Goal: Task Accomplishment & Management: Use online tool/utility

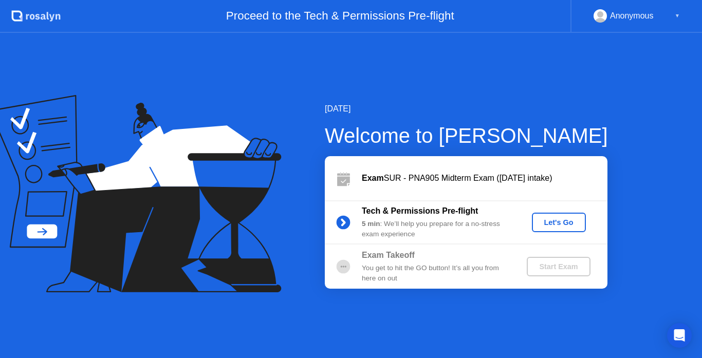
click at [564, 220] on div "Let's Go" at bounding box center [559, 222] width 46 height 8
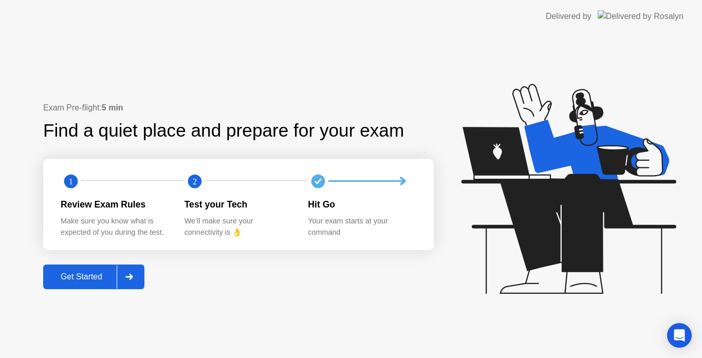
click at [92, 281] on div "Get Started" at bounding box center [81, 276] width 70 height 9
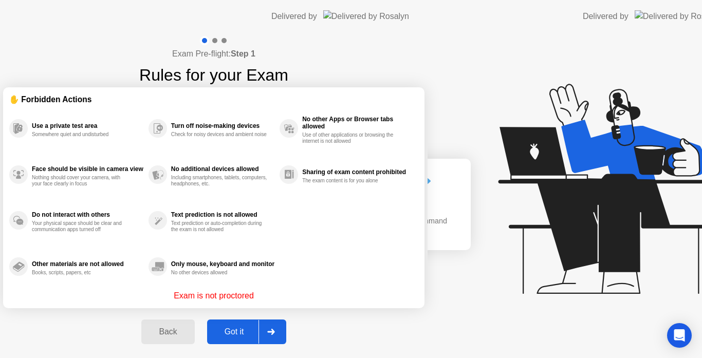
click at [131, 278] on div "Exam Pre-flight: Step 1 Rules for your Exam ✋ Forbidden Actions Use a private t…" at bounding box center [214, 196] width 428 height 326
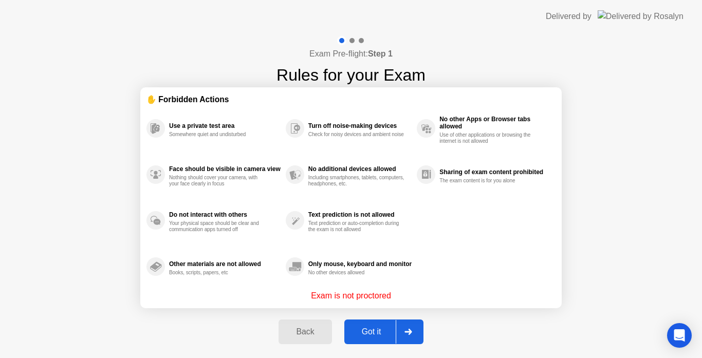
click at [365, 328] on div "Got it" at bounding box center [372, 331] width 48 height 9
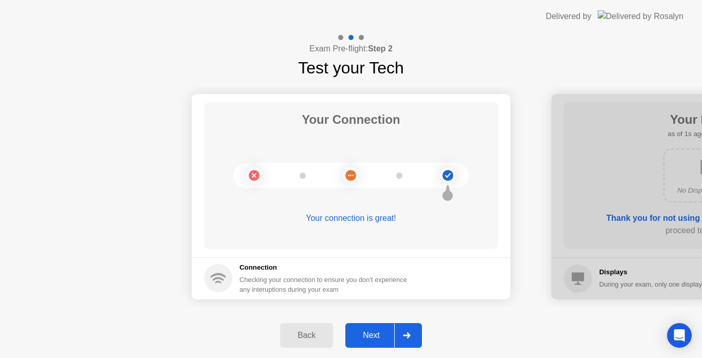
click at [365, 328] on button "Next" at bounding box center [383, 335] width 77 height 25
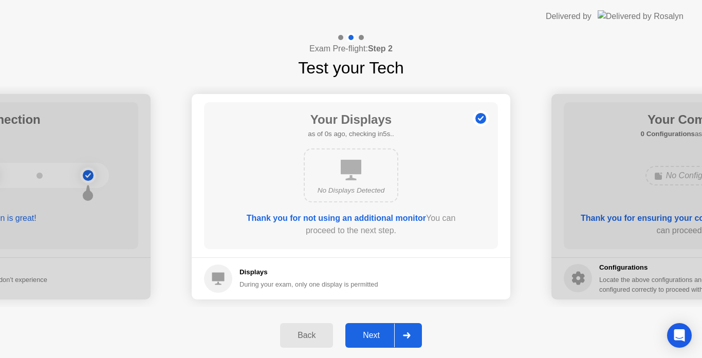
click at [365, 328] on button "Next" at bounding box center [383, 335] width 77 height 25
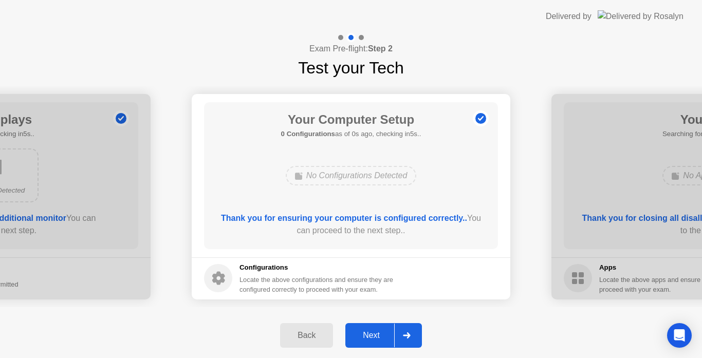
click at [365, 328] on button "Next" at bounding box center [383, 335] width 77 height 25
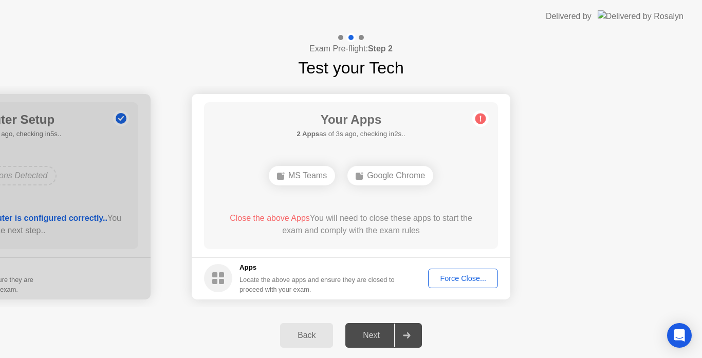
click at [466, 276] on div "Force Close..." at bounding box center [463, 279] width 63 height 8
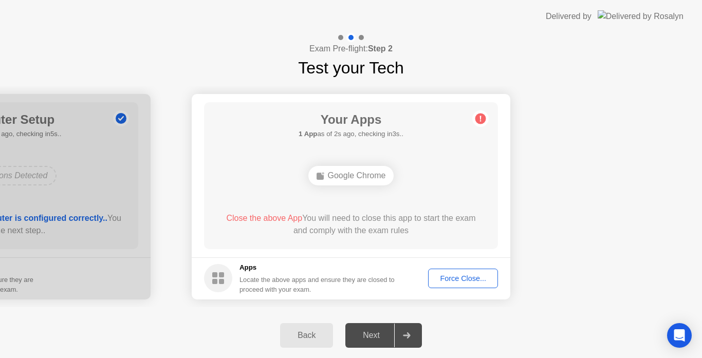
click at [471, 282] on div "Force Close..." at bounding box center [463, 279] width 63 height 8
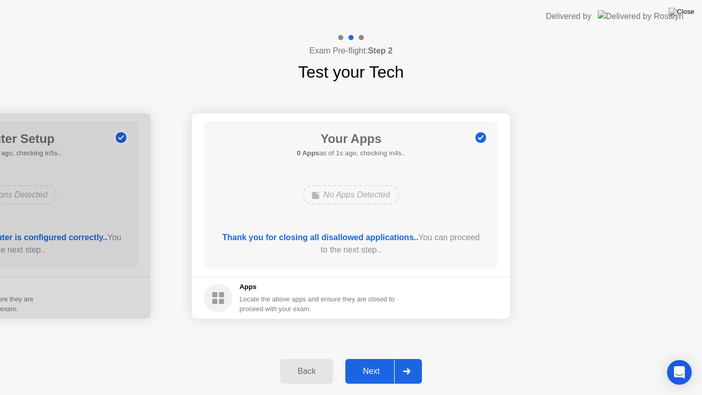
click at [367, 358] on button "Next" at bounding box center [383, 371] width 77 height 25
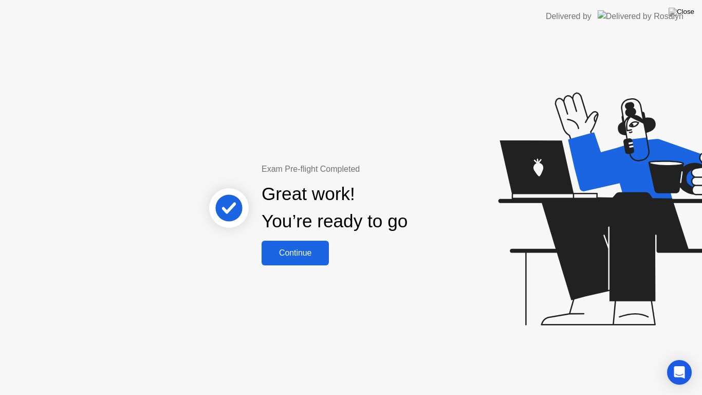
click at [303, 248] on div "Continue" at bounding box center [295, 252] width 61 height 9
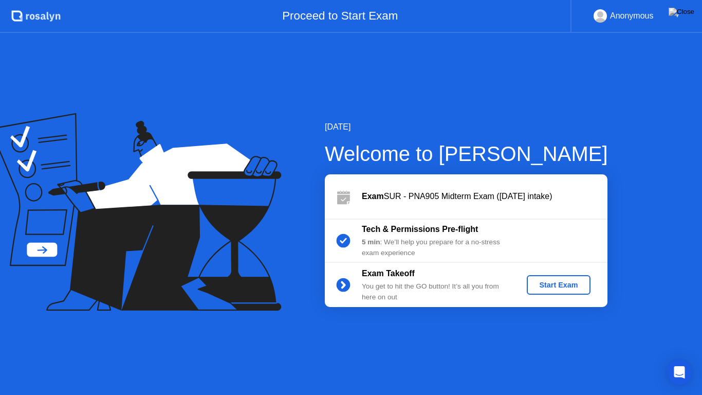
click at [545, 288] on div "Start Exam" at bounding box center [558, 285] width 55 height 8
